Goal: Information Seeking & Learning: Learn about a topic

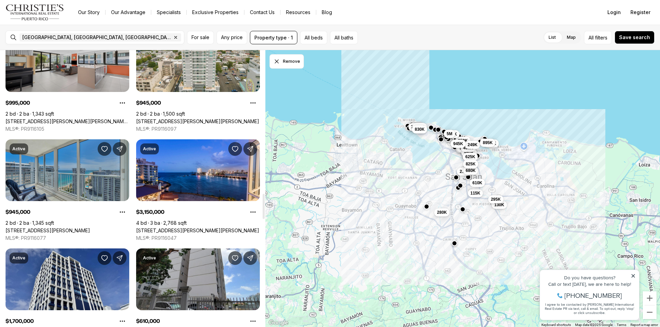
scroll to position [1580, 0]
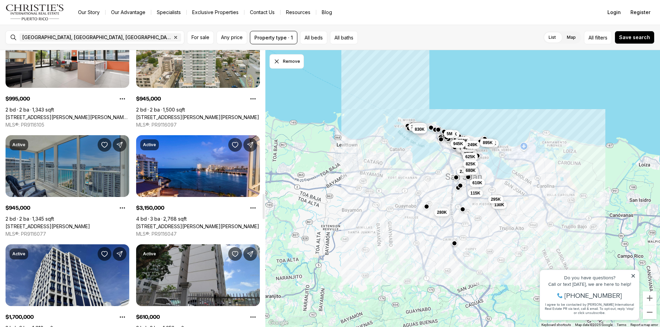
click at [78, 224] on link "[STREET_ADDRESS][PERSON_NAME]" at bounding box center [47, 227] width 85 height 6
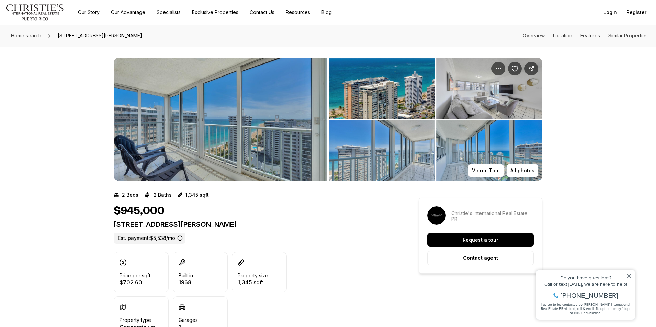
click at [250, 105] on img "View image gallery" at bounding box center [221, 120] width 214 height 124
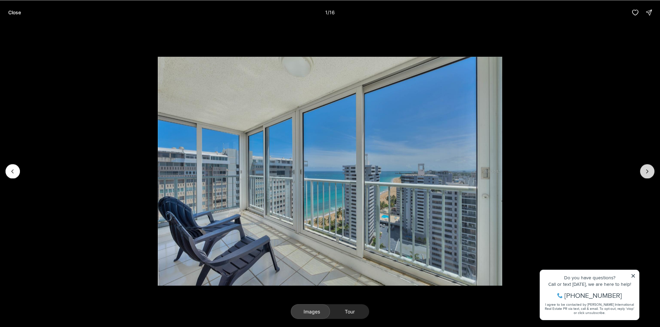
click at [647, 168] on icon "Next slide" at bounding box center [647, 171] width 7 height 7
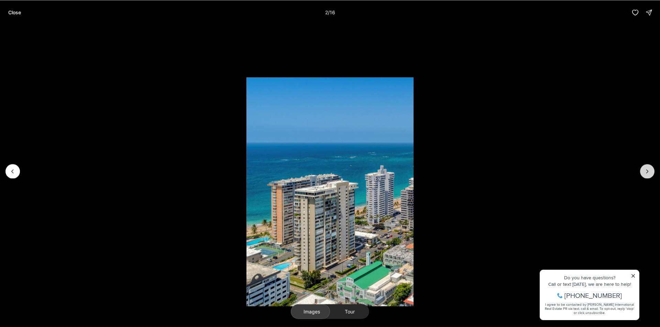
click at [647, 168] on icon "Next slide" at bounding box center [647, 171] width 7 height 7
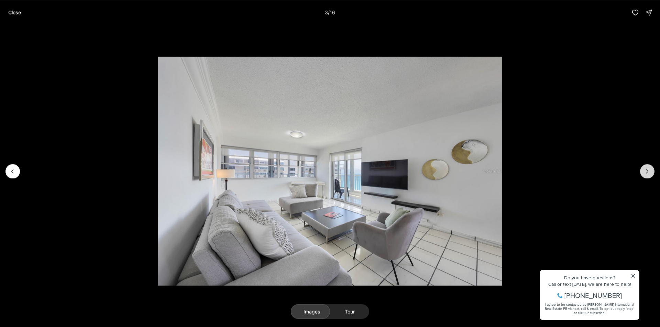
click at [647, 168] on icon "Next slide" at bounding box center [647, 171] width 7 height 7
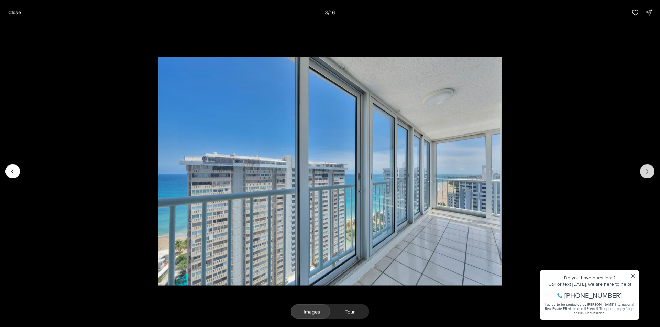
click at [647, 168] on icon "Next slide" at bounding box center [647, 171] width 7 height 7
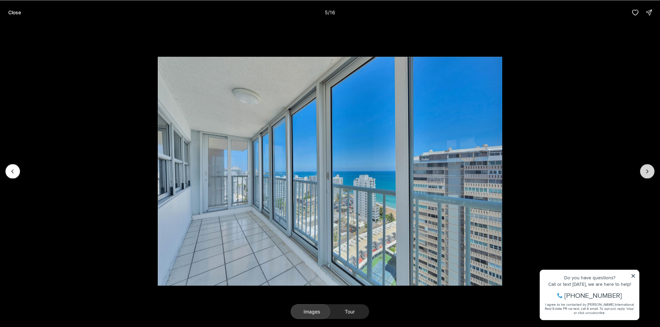
click at [647, 168] on icon "Next slide" at bounding box center [647, 171] width 7 height 7
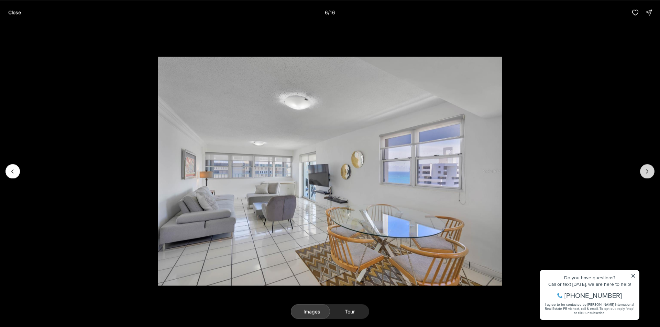
click at [647, 168] on icon "Next slide" at bounding box center [647, 171] width 7 height 7
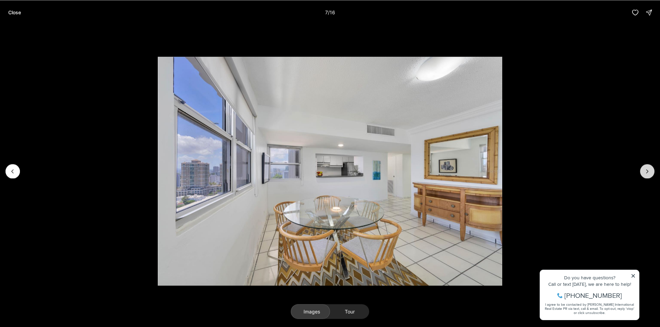
click at [647, 168] on icon "Next slide" at bounding box center [647, 171] width 7 height 7
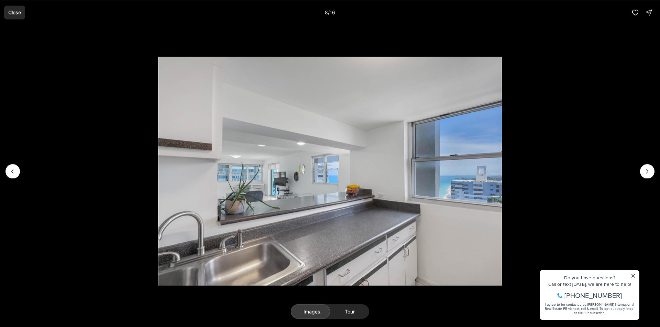
click at [12, 10] on p "Close" at bounding box center [14, 12] width 13 height 5
